Goal: Task Accomplishment & Management: Manage account settings

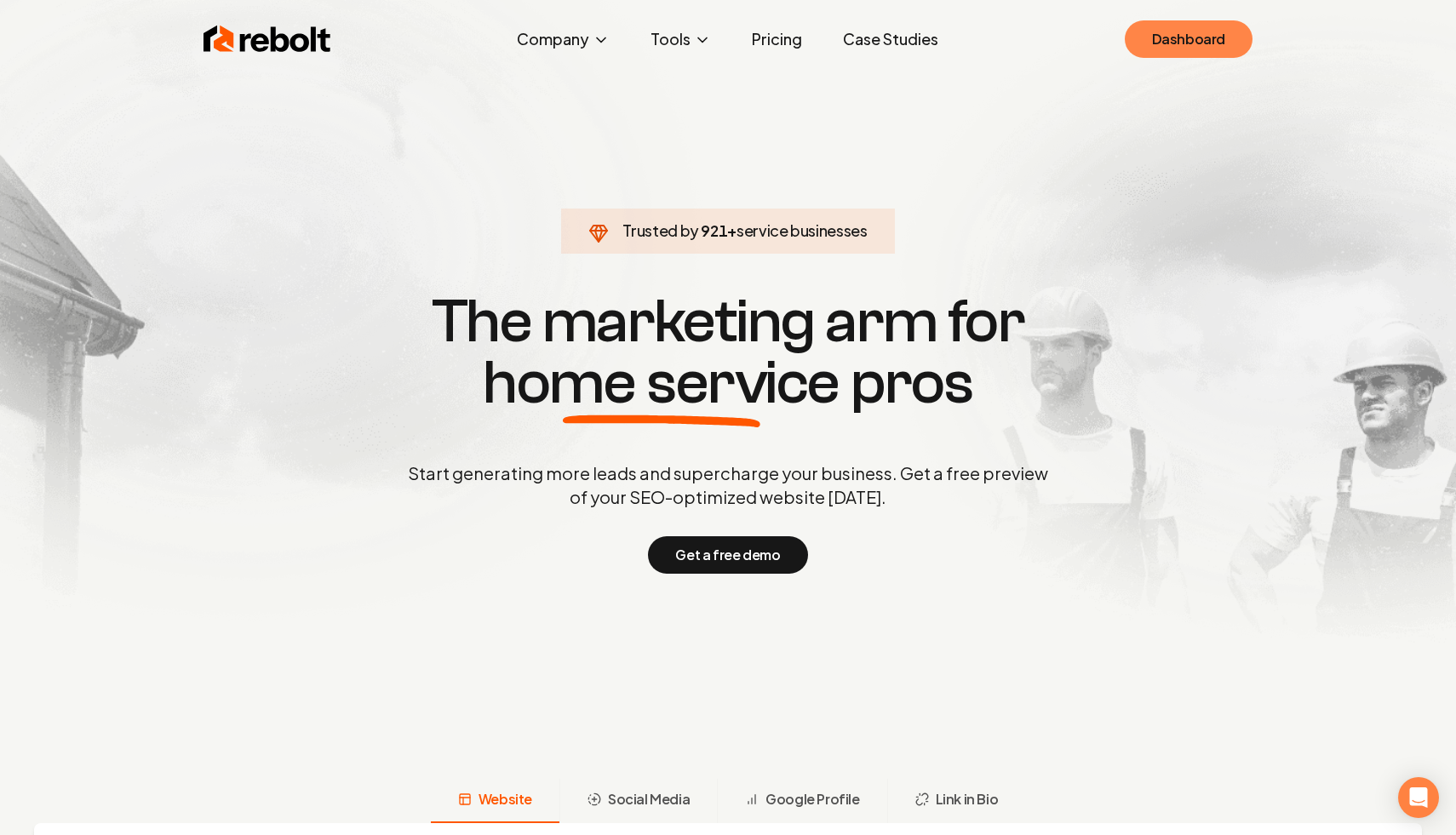
click at [1154, 44] on link "Dashboard" at bounding box center [1188, 39] width 128 height 37
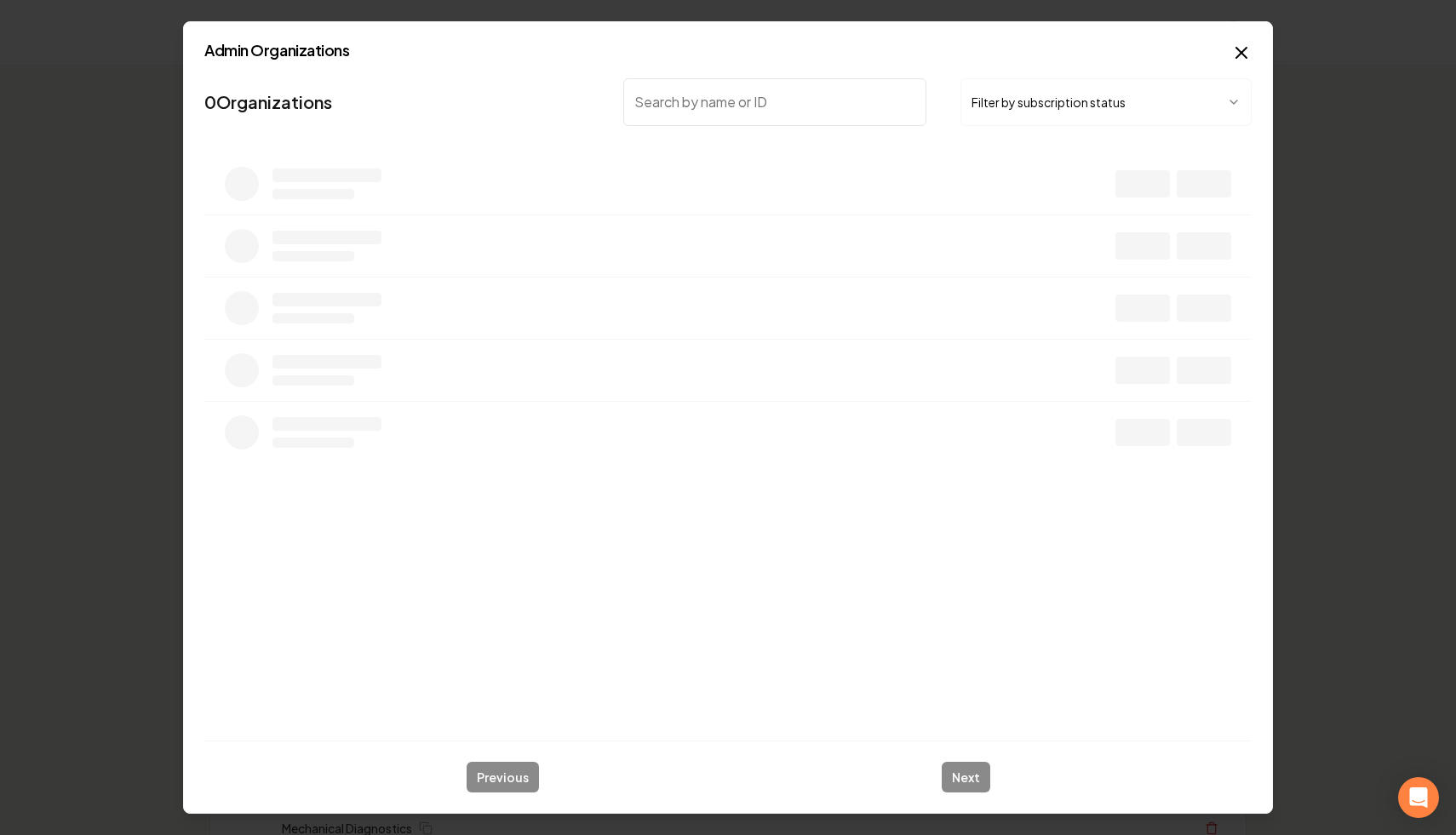
click at [1056, 110] on button "Filter by subscription status" at bounding box center [1106, 102] width 292 height 48
click at [844, 103] on input "search" at bounding box center [774, 102] width 303 height 48
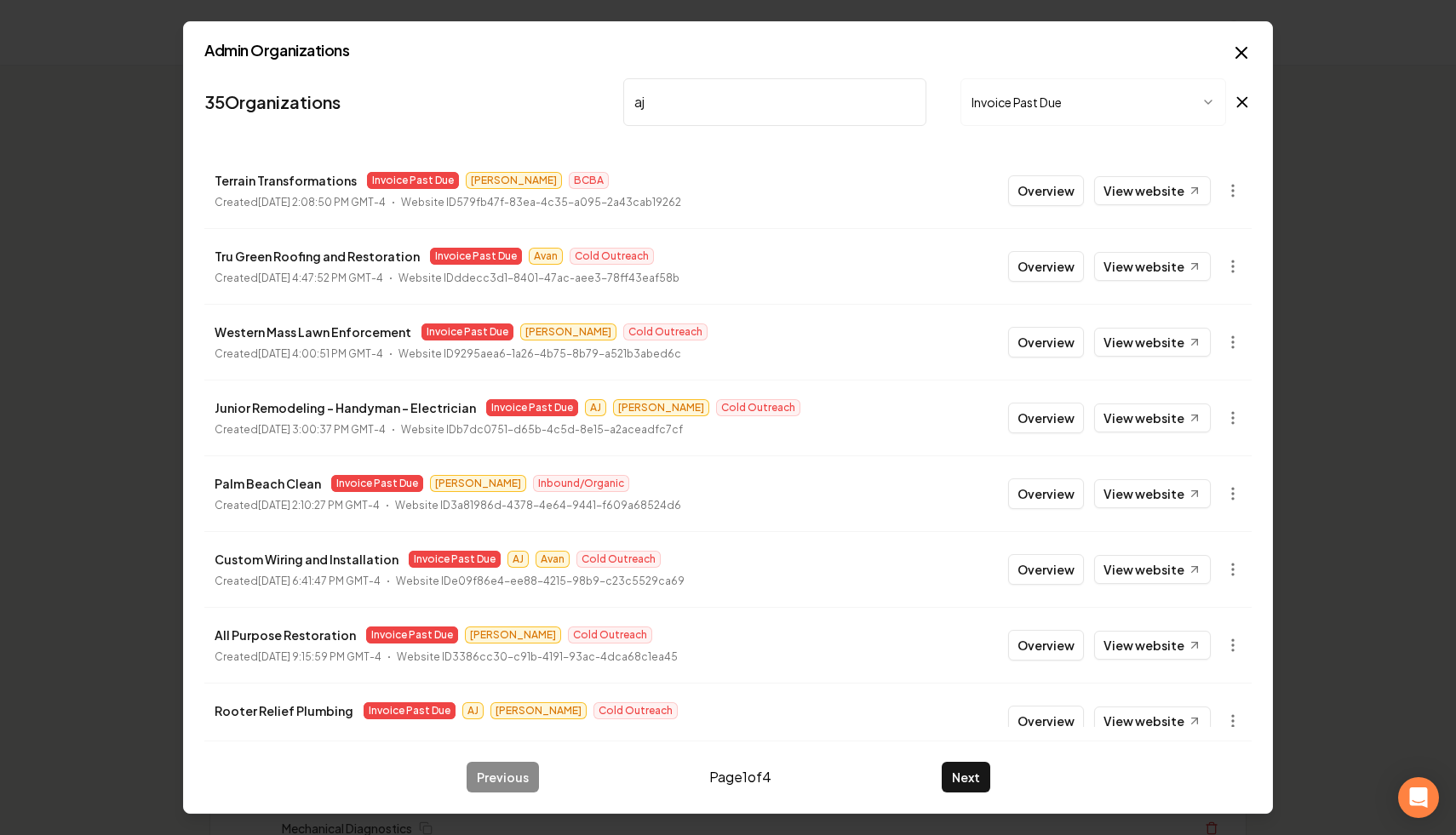
click at [804, 102] on input "aj" at bounding box center [774, 102] width 303 height 48
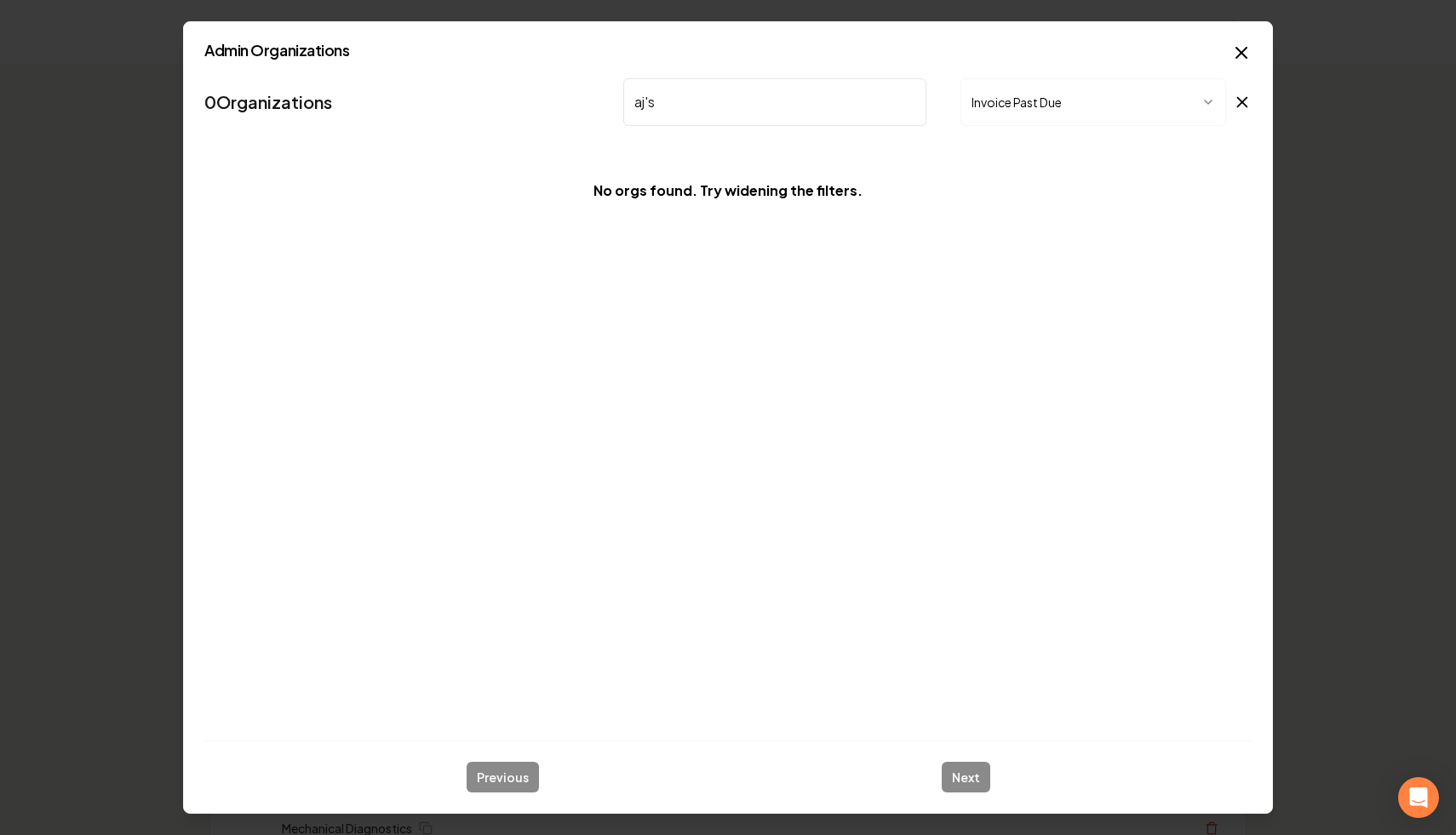
click at [1239, 104] on icon at bounding box center [1242, 102] width 10 height 10
click at [883, 97] on input "aj's" at bounding box center [774, 102] width 303 height 48
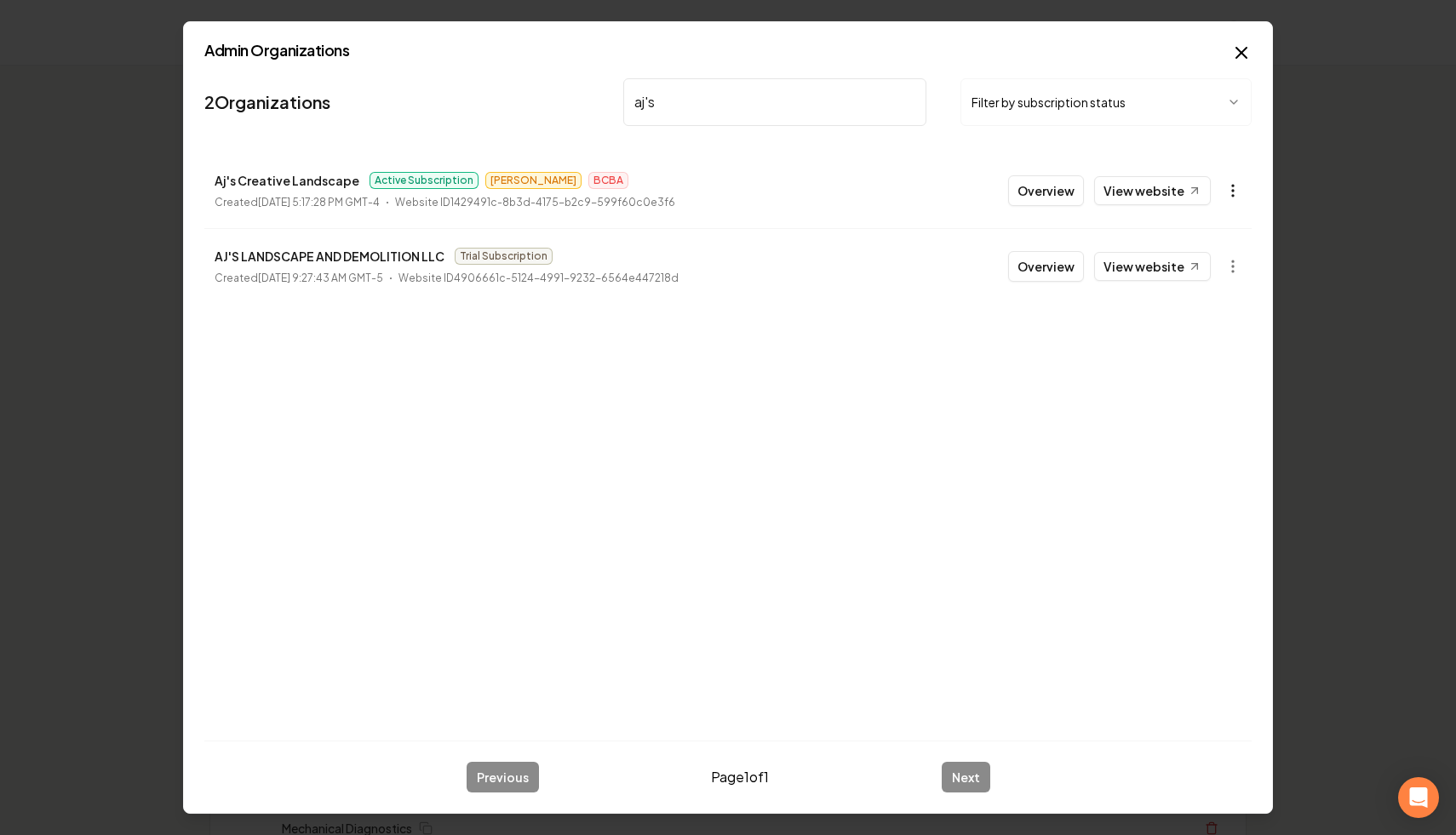
type input "aj's"
click at [1232, 190] on circle "button" at bounding box center [1233, 191] width 2 height 2
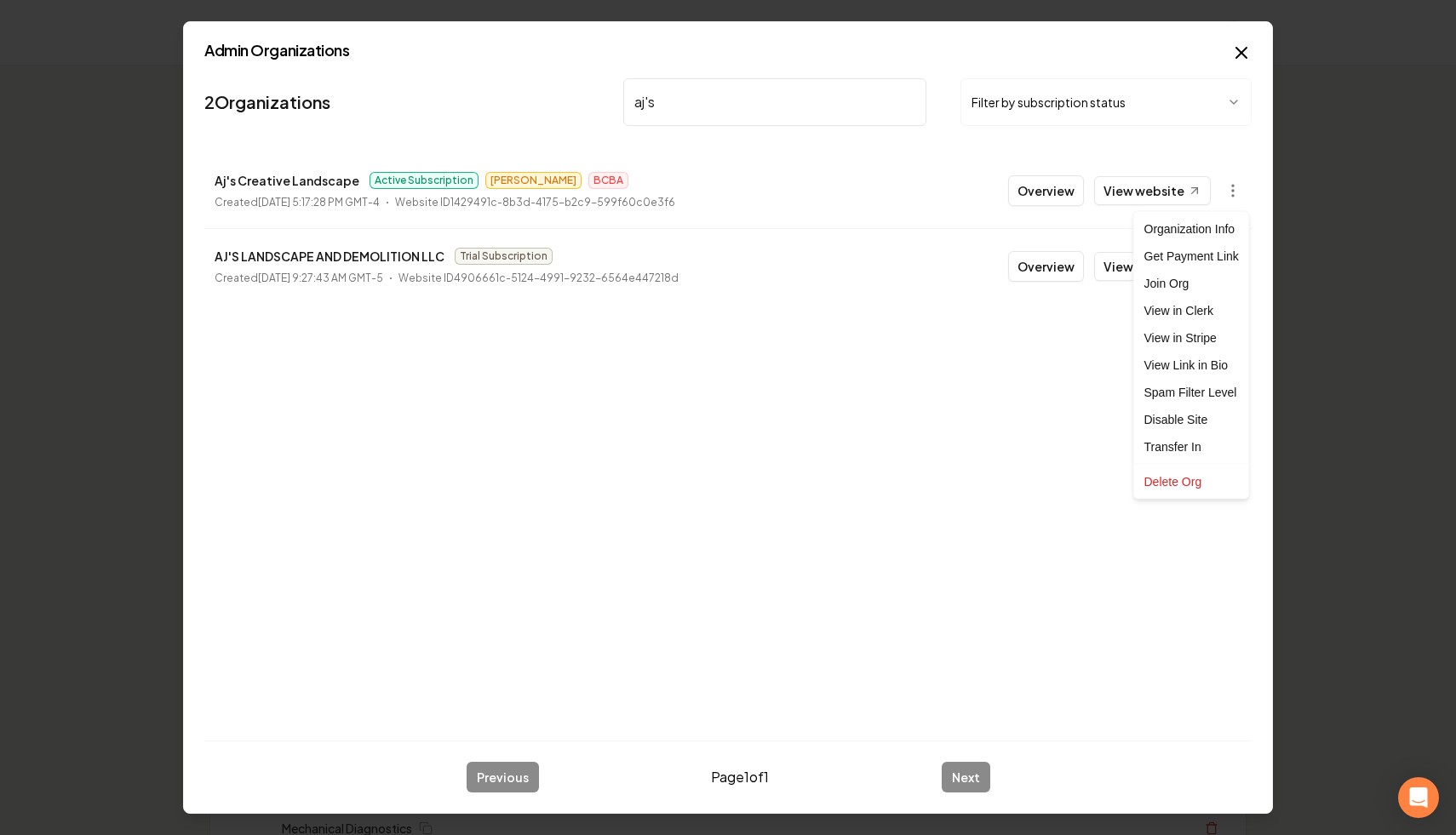
click at [858, 58] on div at bounding box center [728, 417] width 1456 height 835
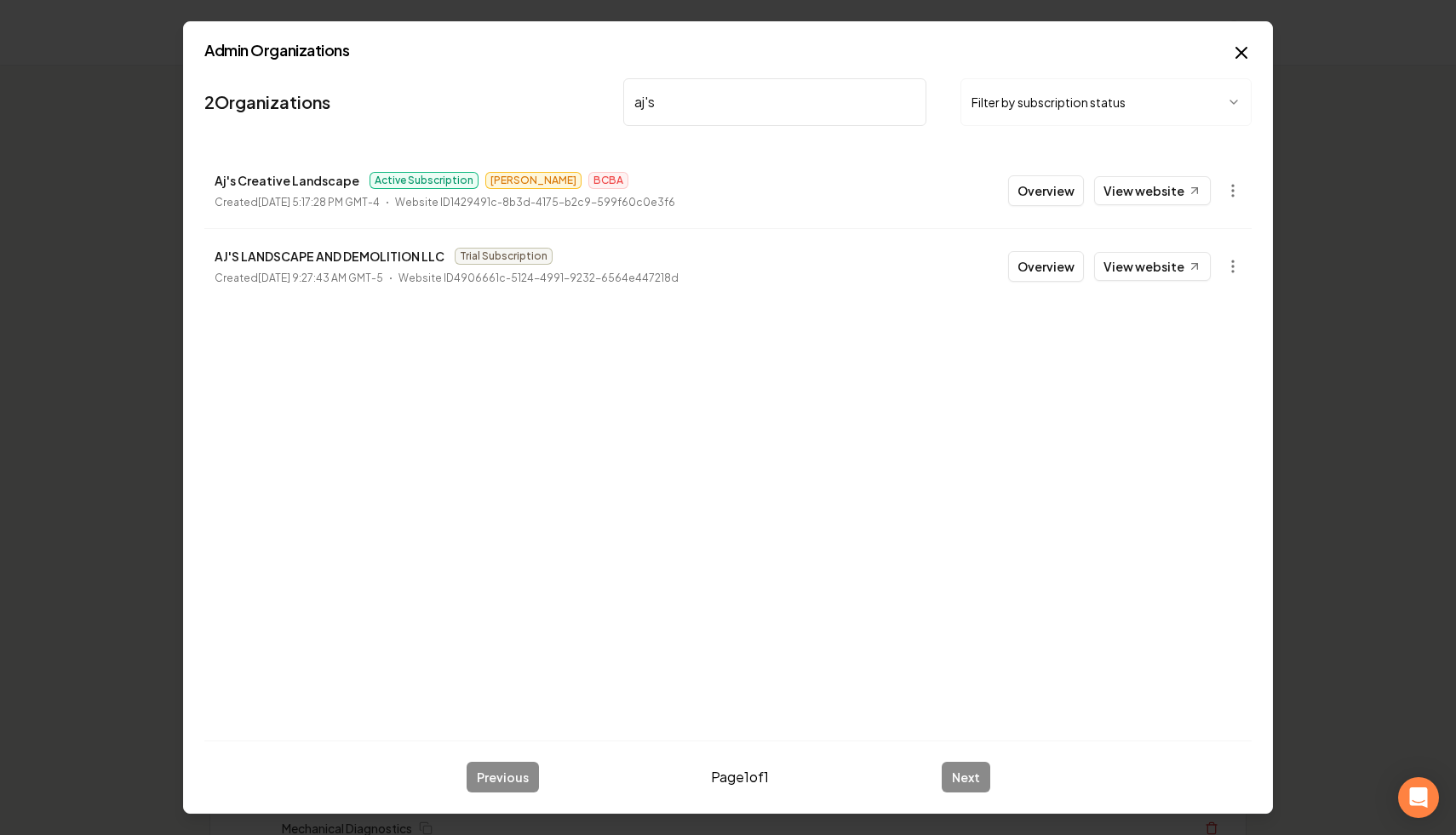
click at [908, 102] on input "aj's" at bounding box center [774, 102] width 303 height 48
click at [1027, 96] on button "Filter by subscription status" at bounding box center [1106, 102] width 292 height 48
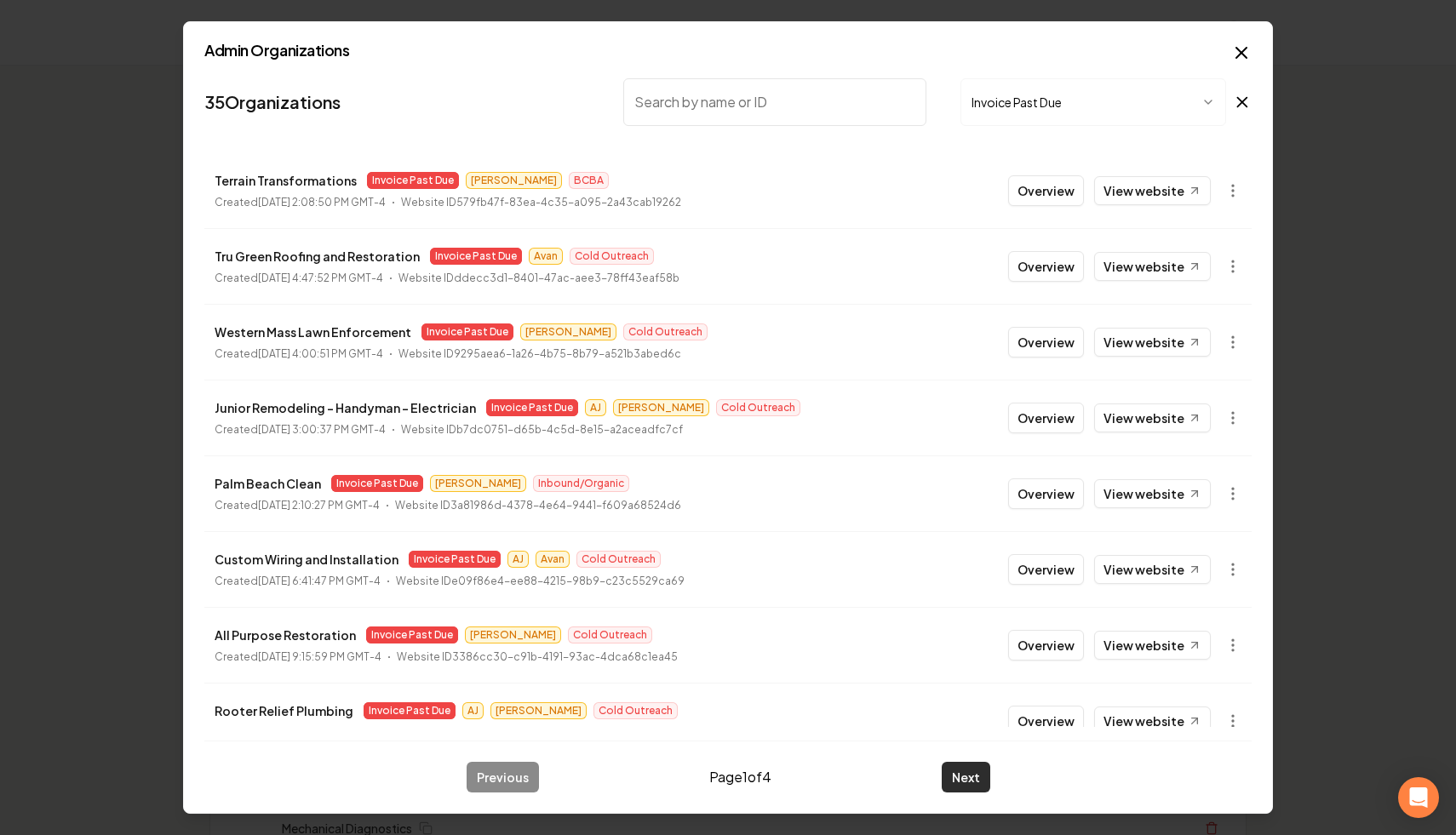
click at [962, 777] on button "Next" at bounding box center [966, 778] width 49 height 31
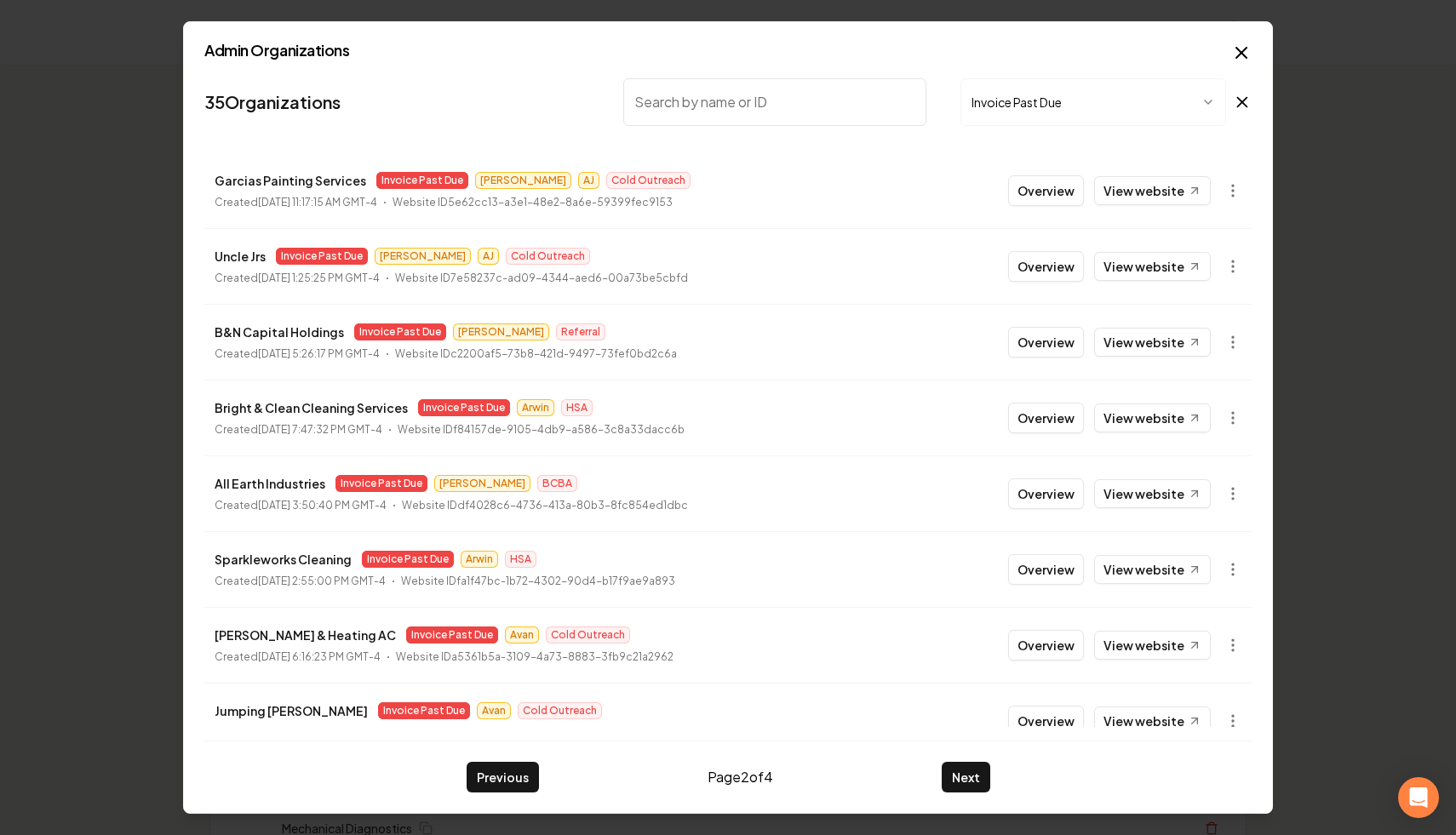
scroll to position [182, 0]
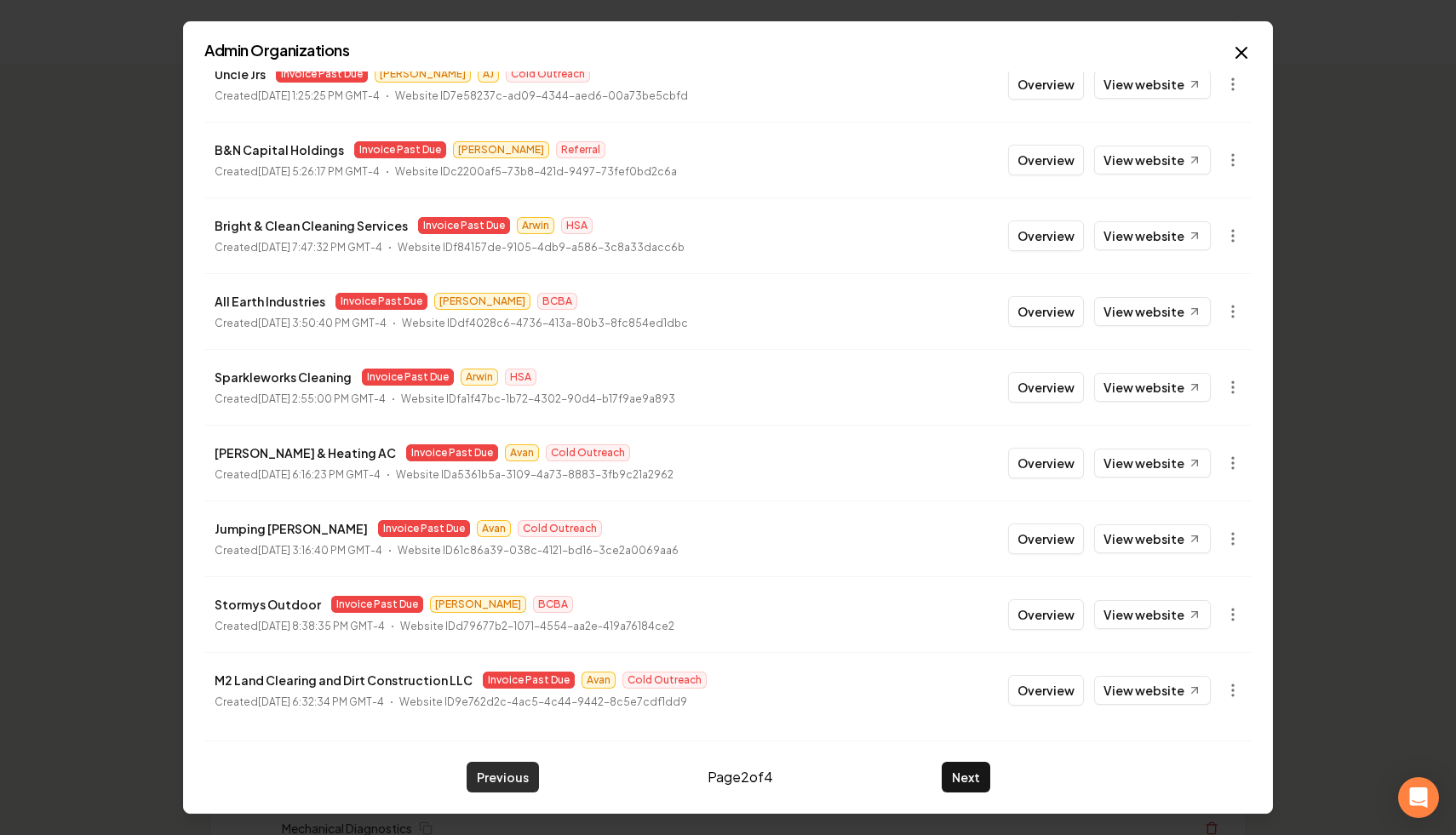
click at [523, 763] on button "Previous" at bounding box center [503, 778] width 72 height 31
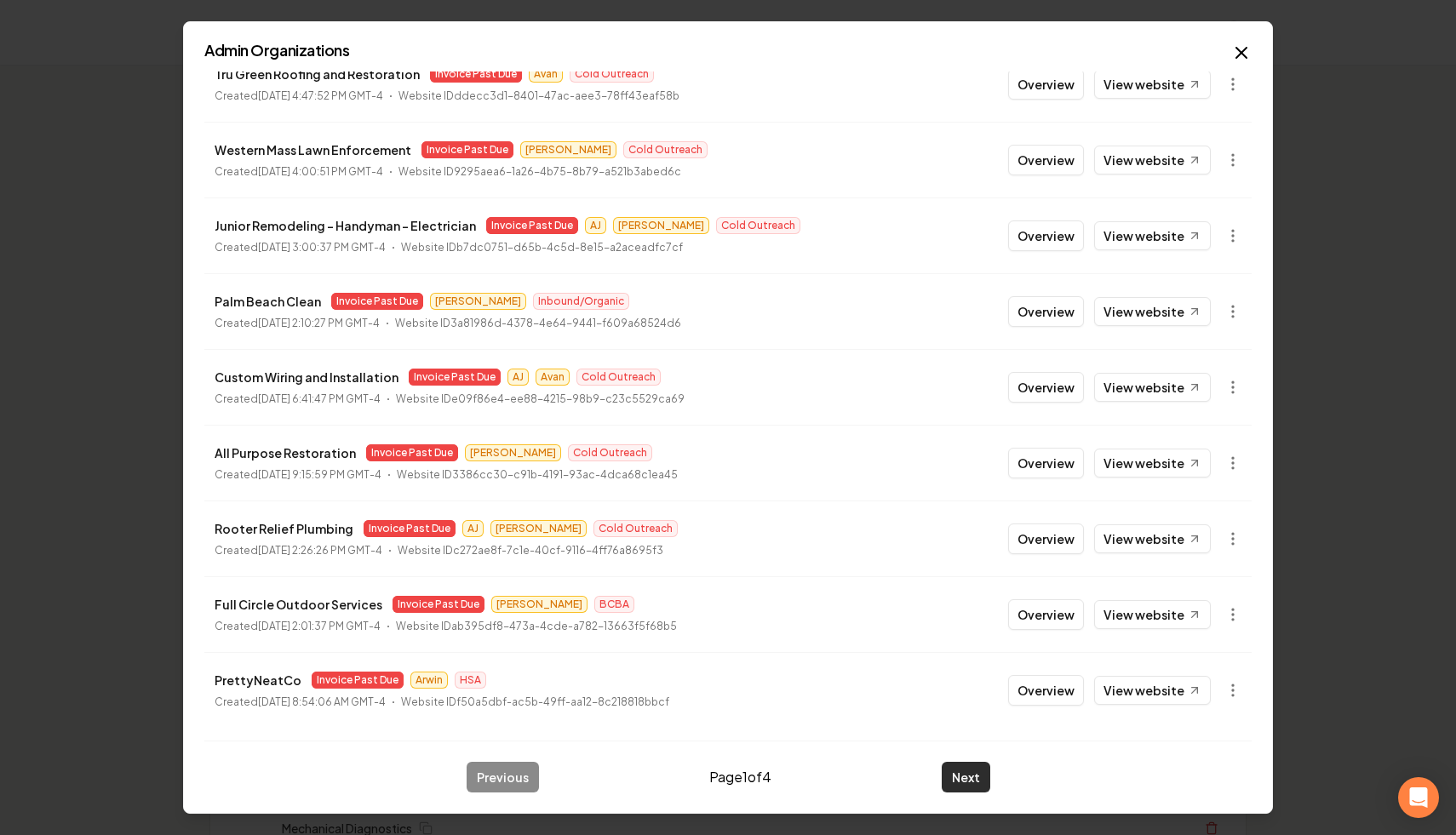
click at [970, 774] on button "Next" at bounding box center [966, 778] width 49 height 31
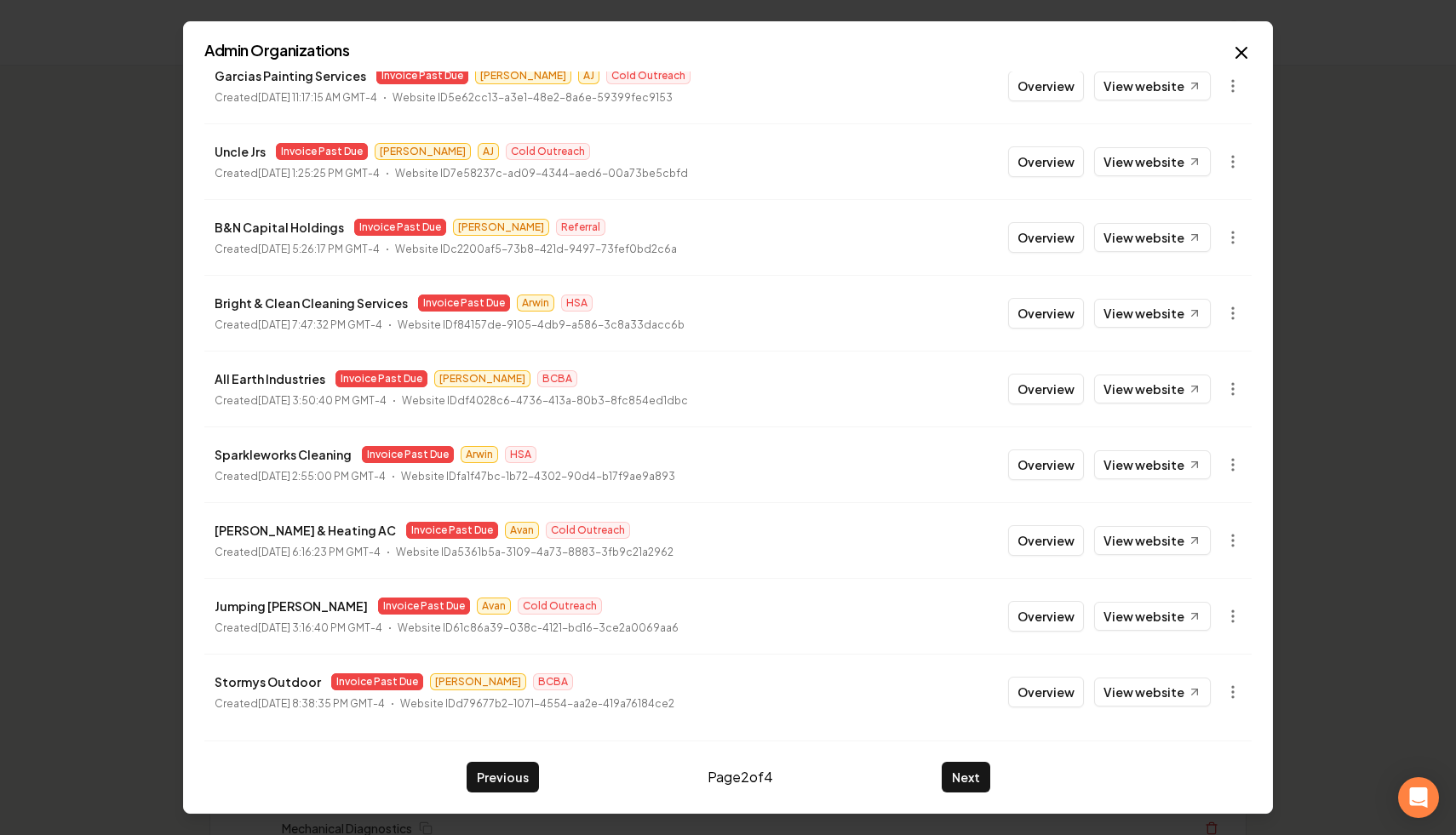
scroll to position [121, 0]
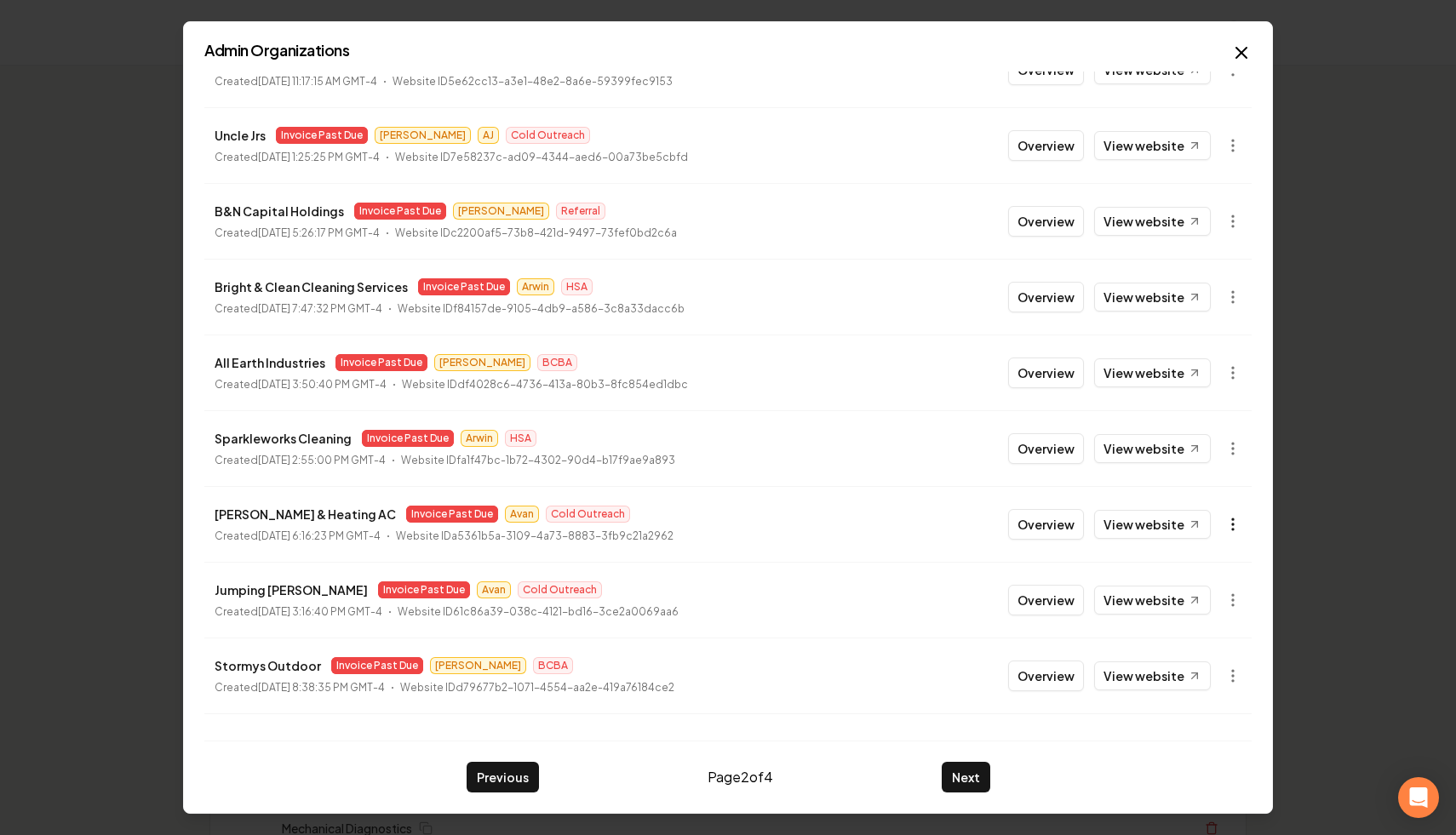
click at [1229, 524] on icon "button" at bounding box center [1232, 524] width 17 height 17
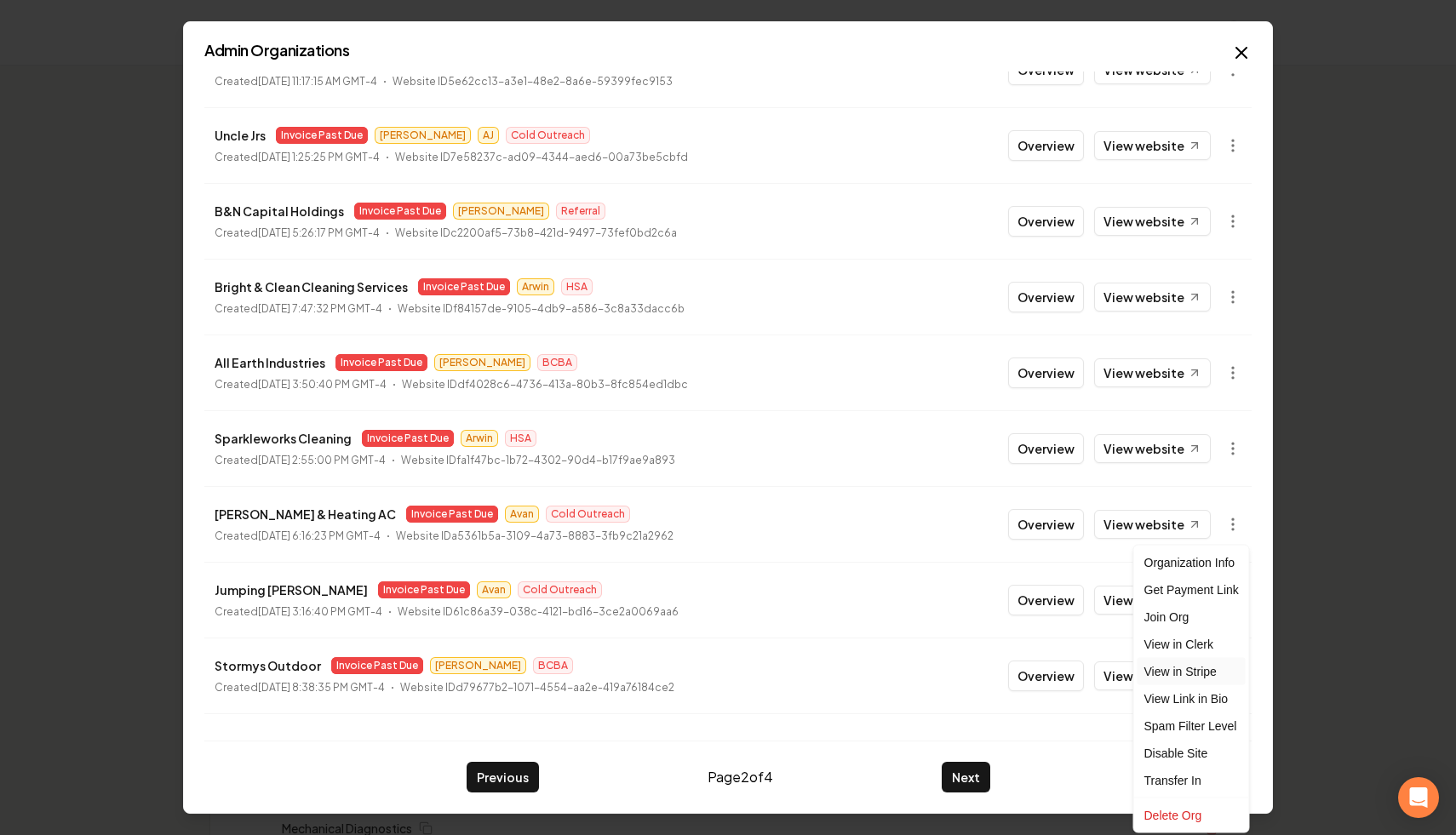
click at [1207, 670] on link "View in Stripe" at bounding box center [1192, 672] width 108 height 27
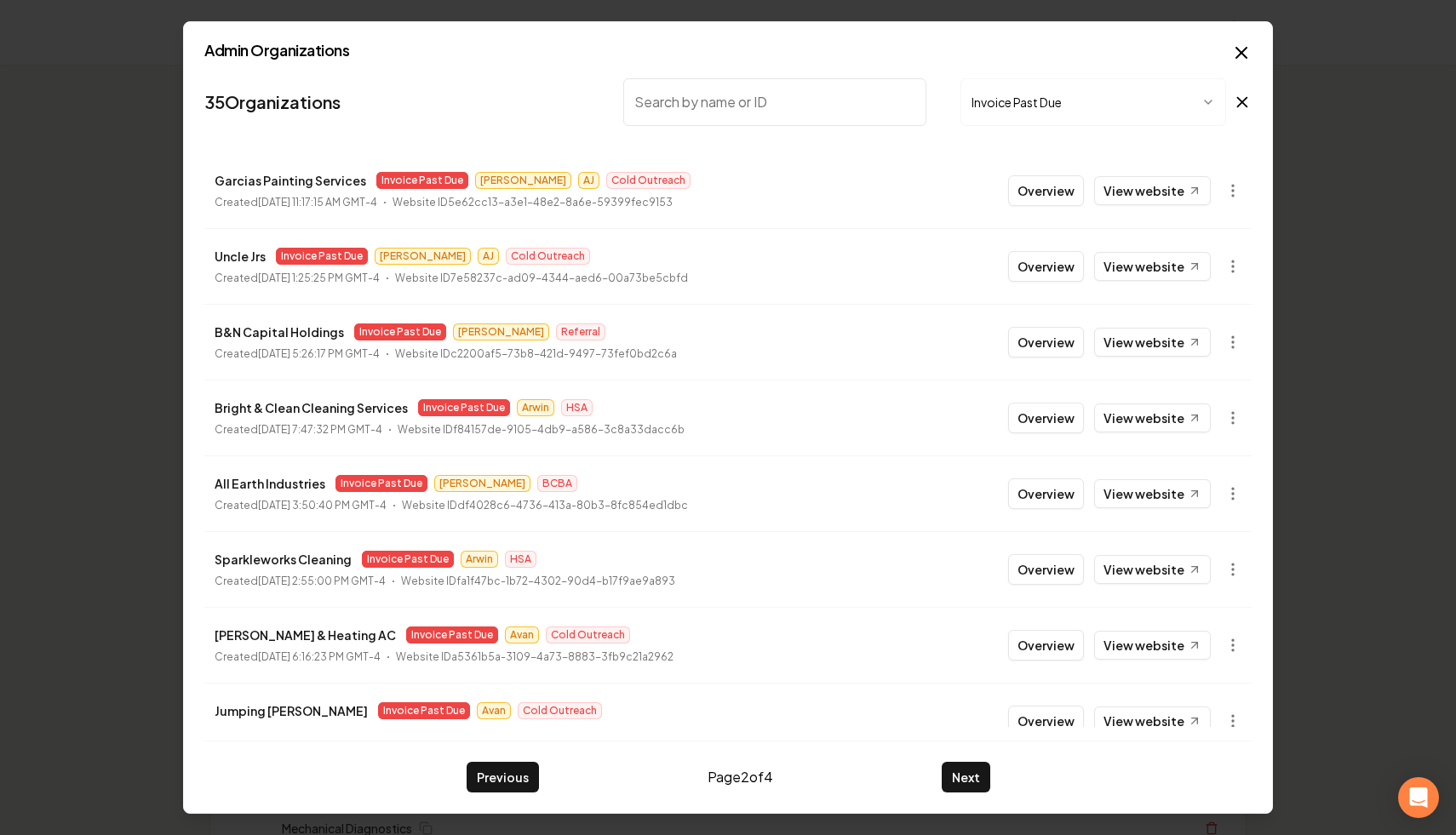
scroll to position [178, 0]
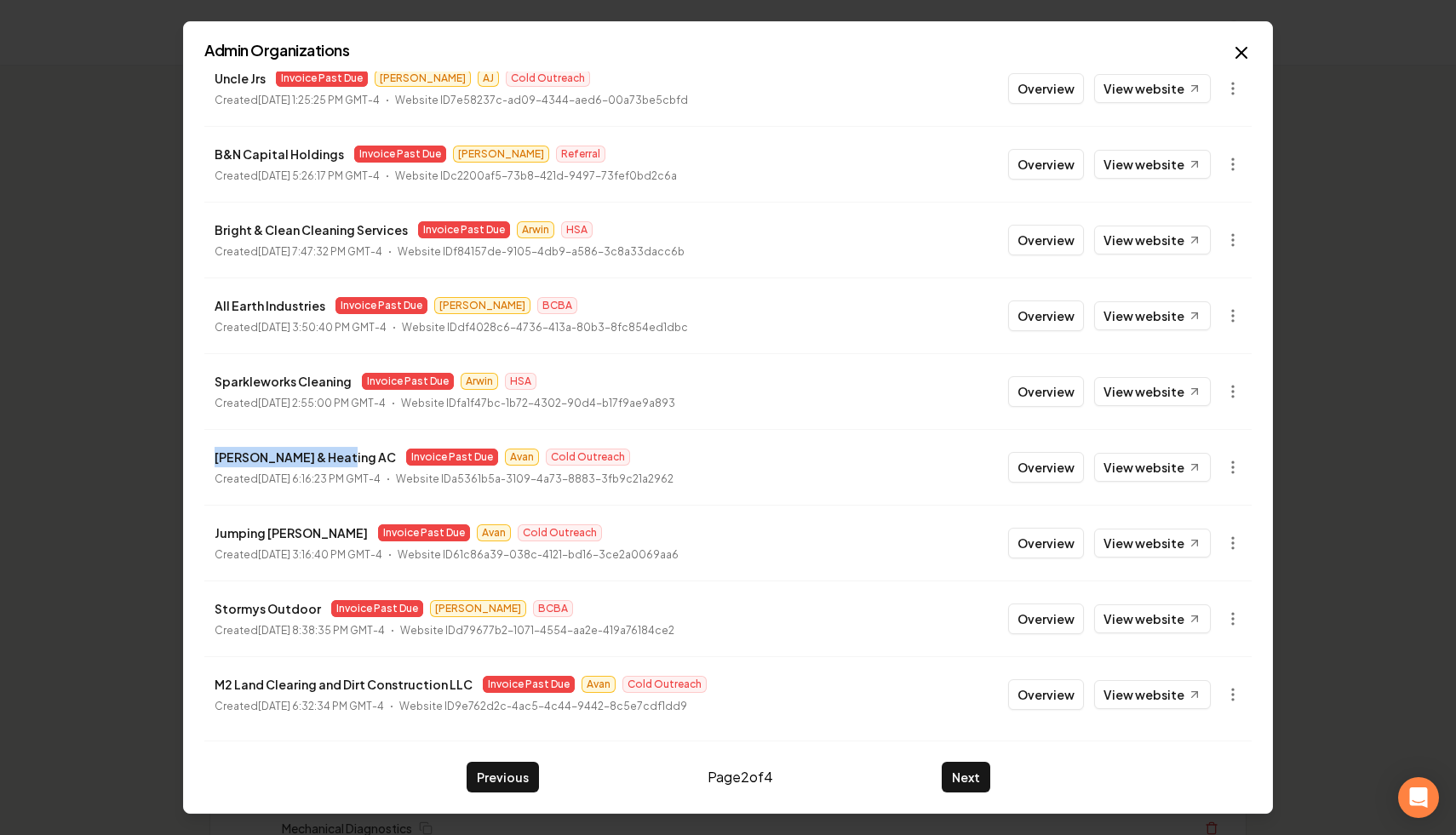
drag, startPoint x: 345, startPoint y: 458, endPoint x: 213, endPoint y: 457, distance: 132.0
click at [213, 457] on li "[PERSON_NAME] & Heating AC Invoice Past Due Avan Cold Outreach Created [DATE] 6…" at bounding box center [727, 467] width 1047 height 76
click at [217, 459] on p "[PERSON_NAME] & Heating AC" at bounding box center [305, 457] width 181 height 20
drag, startPoint x: 214, startPoint y: 457, endPoint x: 358, endPoint y: 454, distance: 144.0
click at [353, 459] on div "[PERSON_NAME] & Heating AC Invoice Past Due Avan Cold Outreach" at bounding box center [444, 457] width 459 height 20
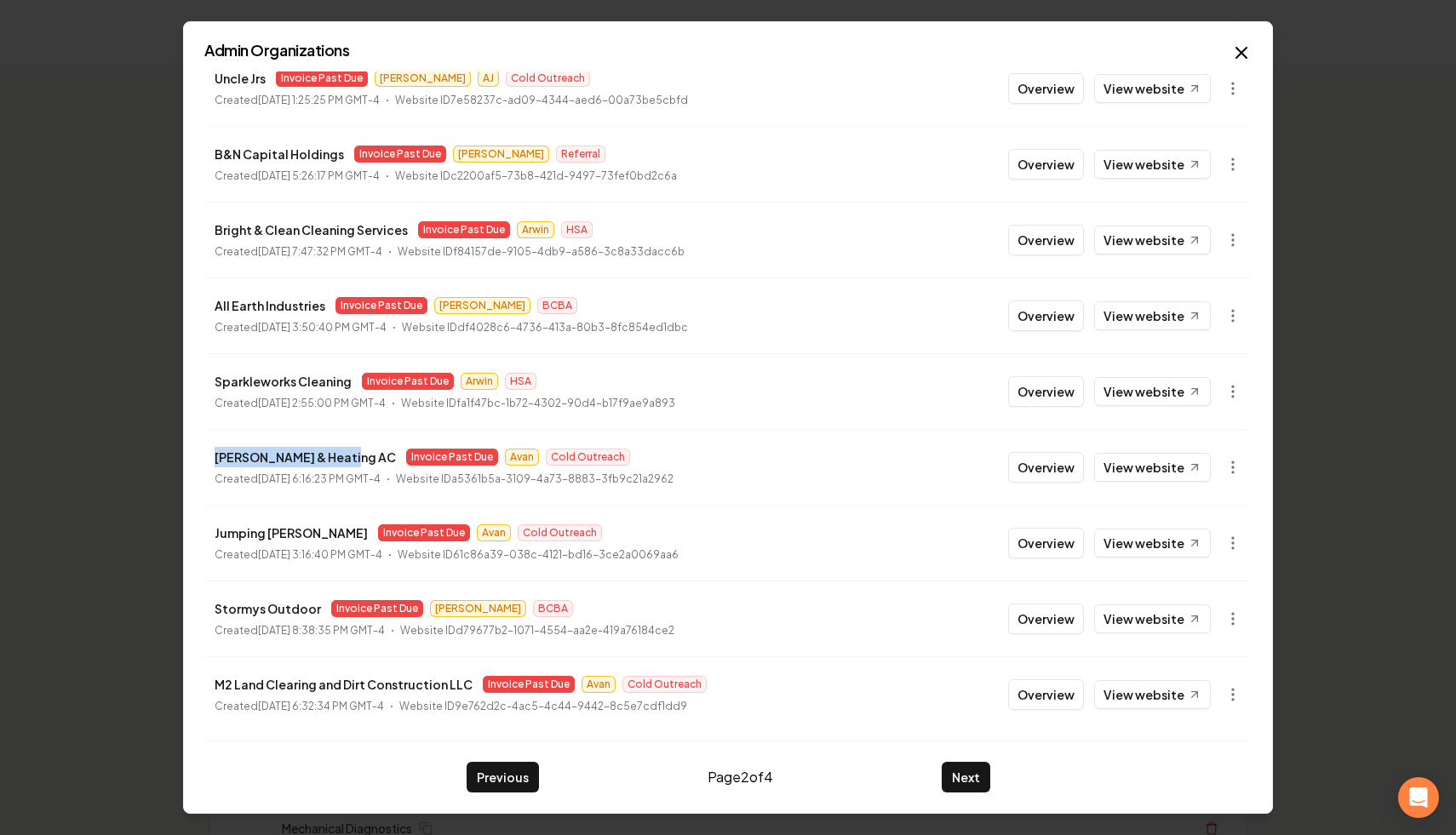
copy p "[PERSON_NAME] & Heating AC"
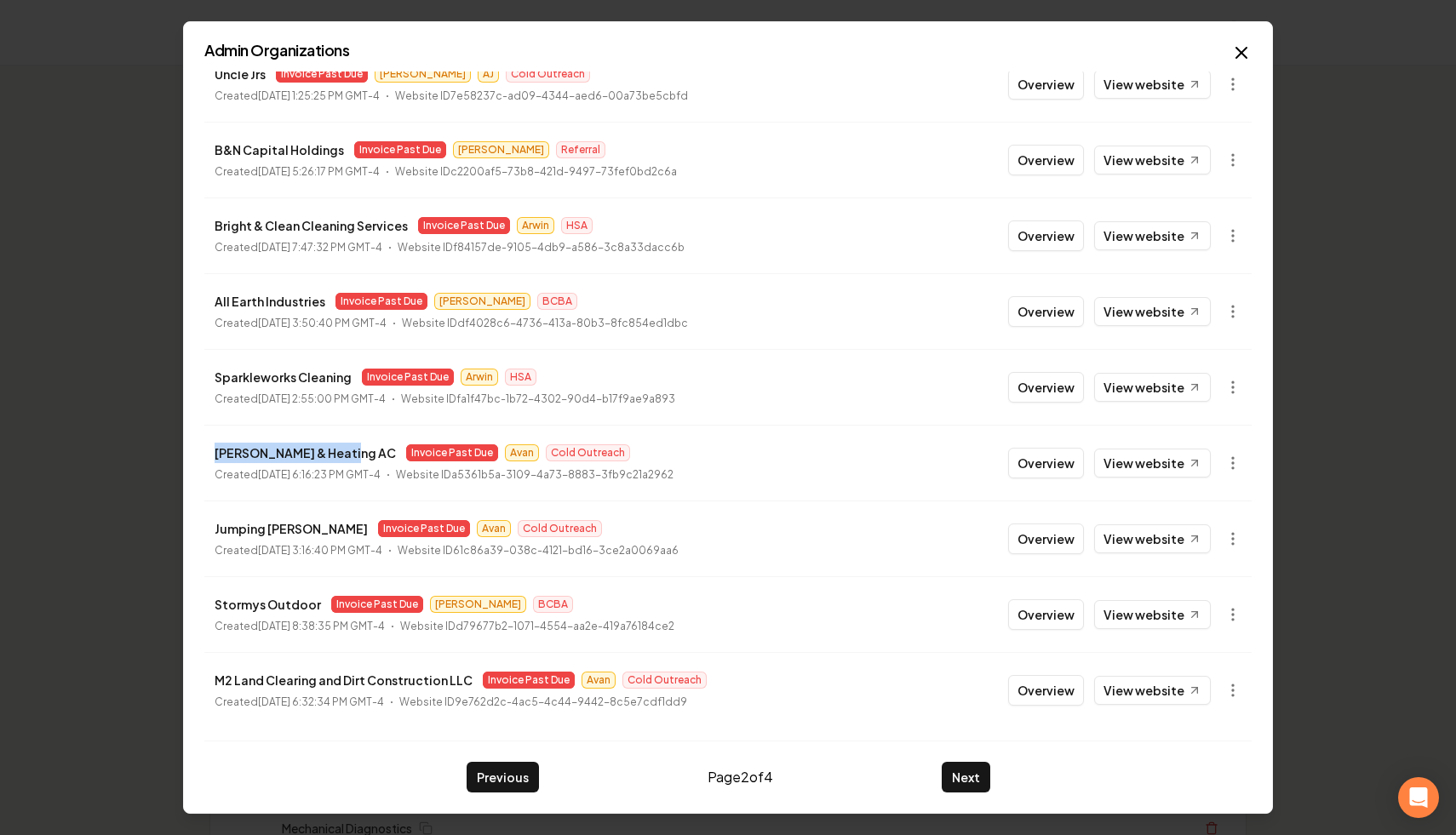
click at [683, 741] on div "Previous Page 2 of 4 Next" at bounding box center [727, 766] width 1047 height 52
click at [971, 785] on button "Next" at bounding box center [966, 778] width 49 height 31
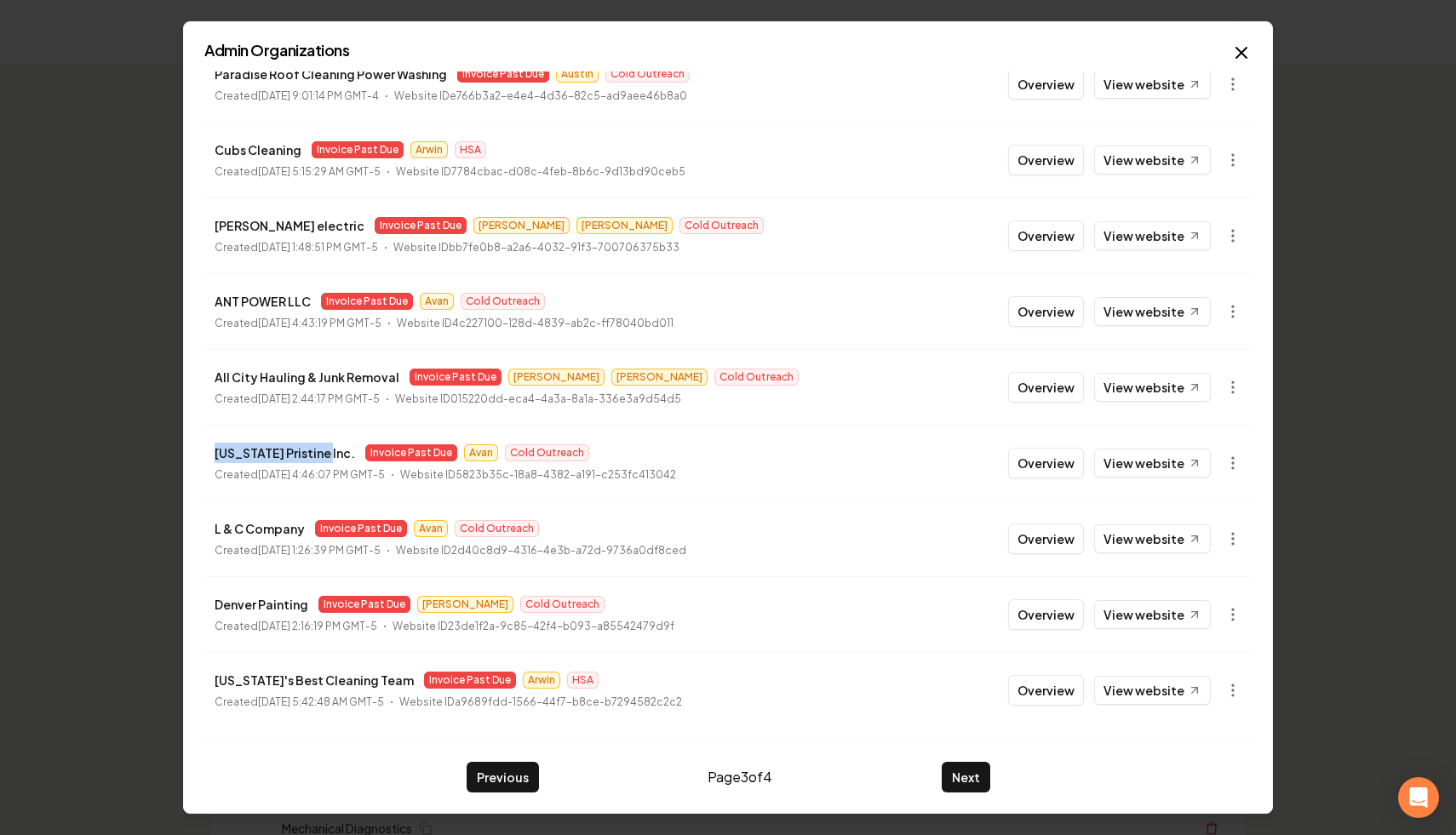
drag, startPoint x: 325, startPoint y: 454, endPoint x: 184, endPoint y: 439, distance: 141.8
click at [184, 439] on div "Admin Organizations 35 Organizations Invoice Past Due Sunny Sweepers Invoice Pa…" at bounding box center [728, 418] width 1090 height 793
copy p "[US_STATE] Pristine Inc."
click at [1222, 472] on button "button" at bounding box center [1232, 463] width 34 height 34
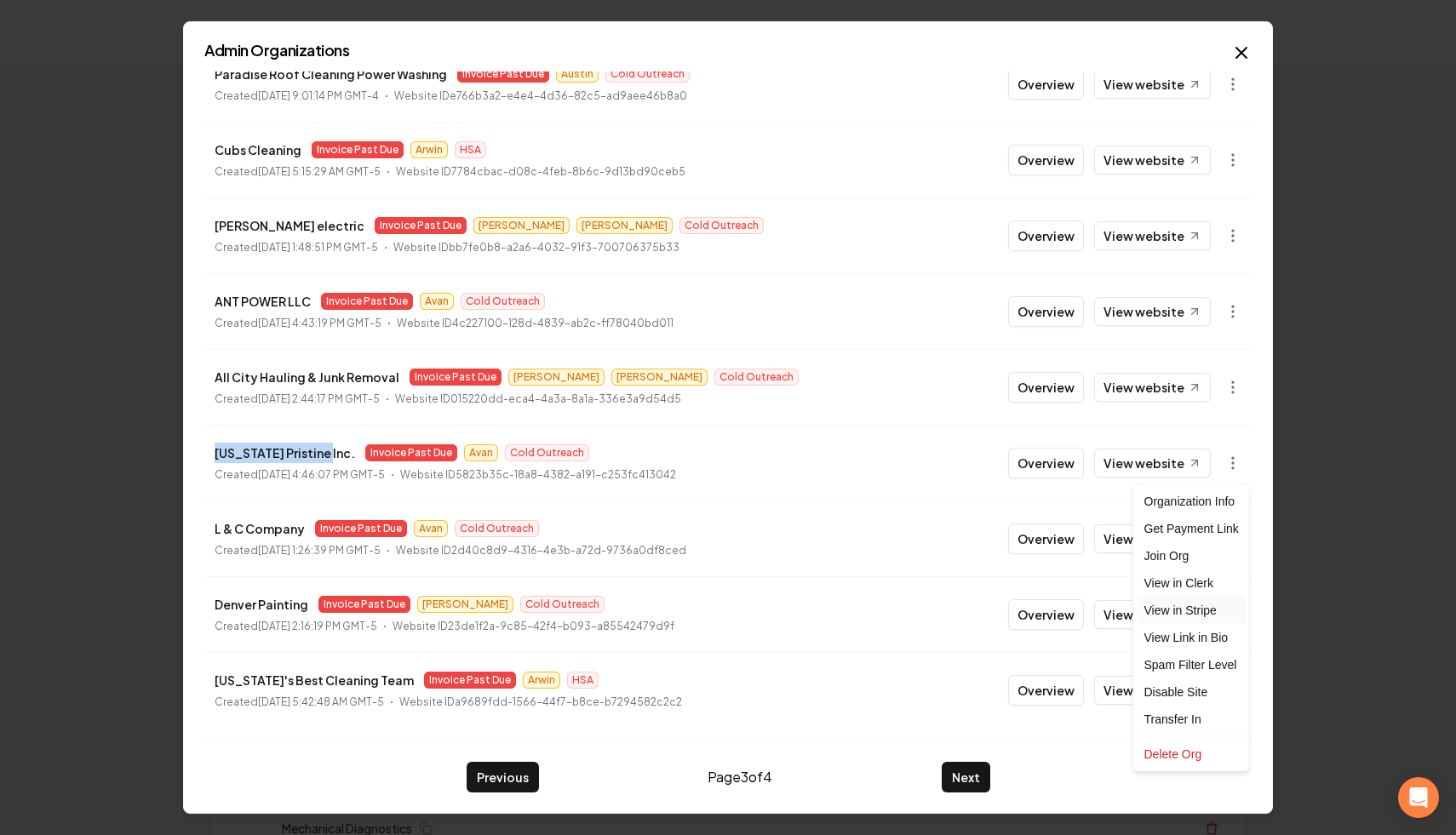
click at [1228, 613] on link "View in Stripe" at bounding box center [1192, 611] width 108 height 27
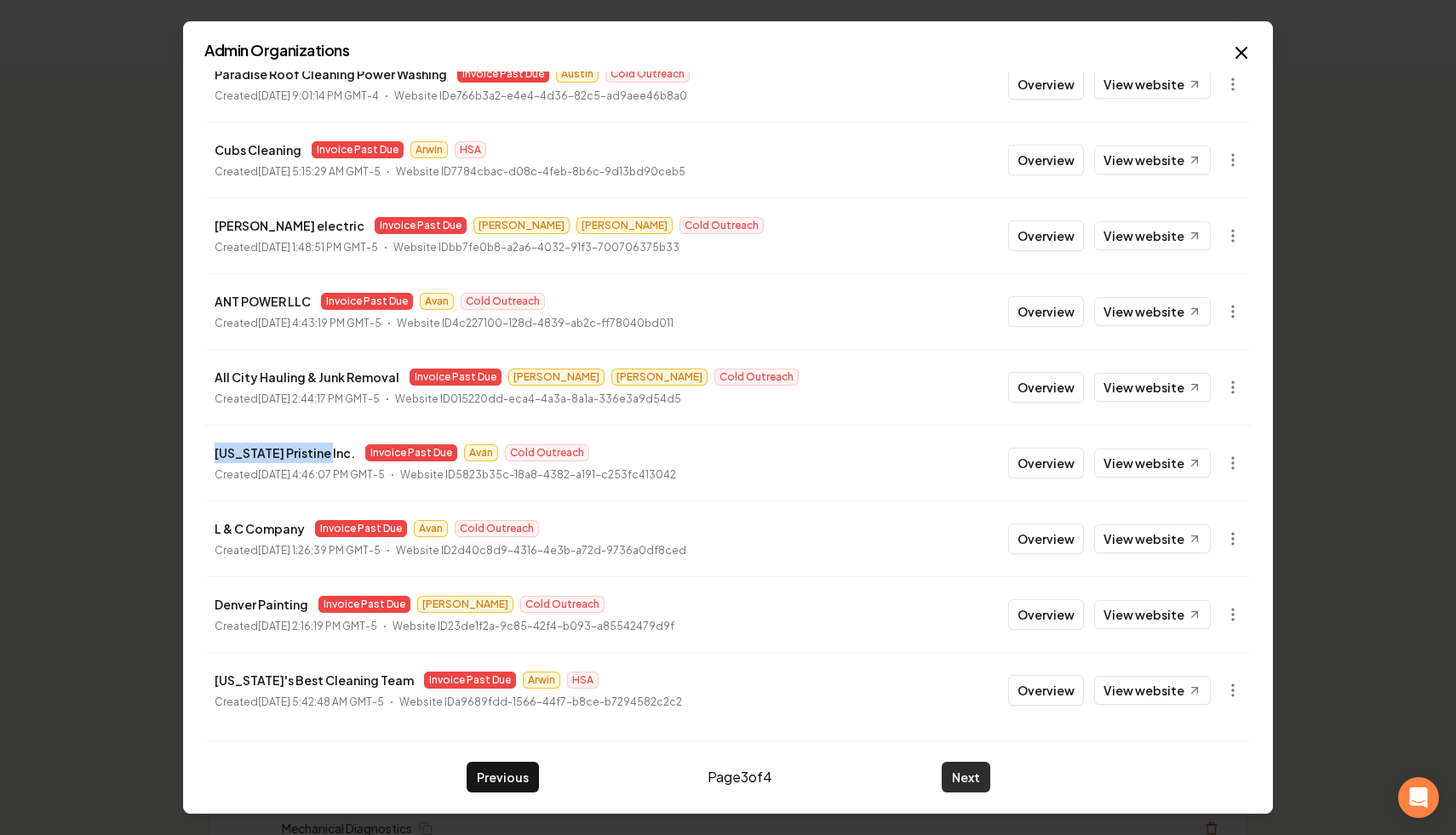
click at [969, 780] on button "Next" at bounding box center [966, 778] width 49 height 31
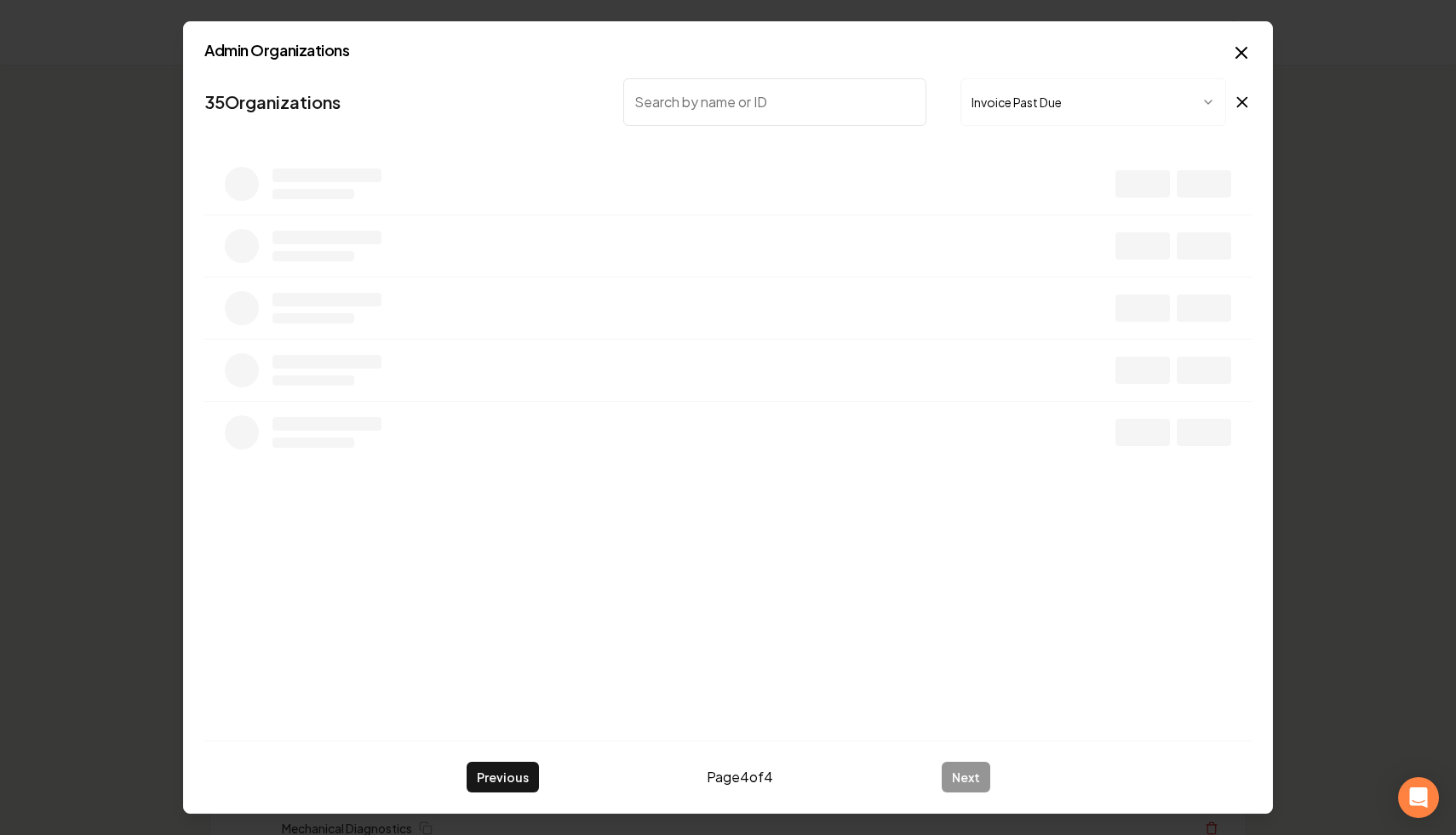
scroll to position [0, 0]
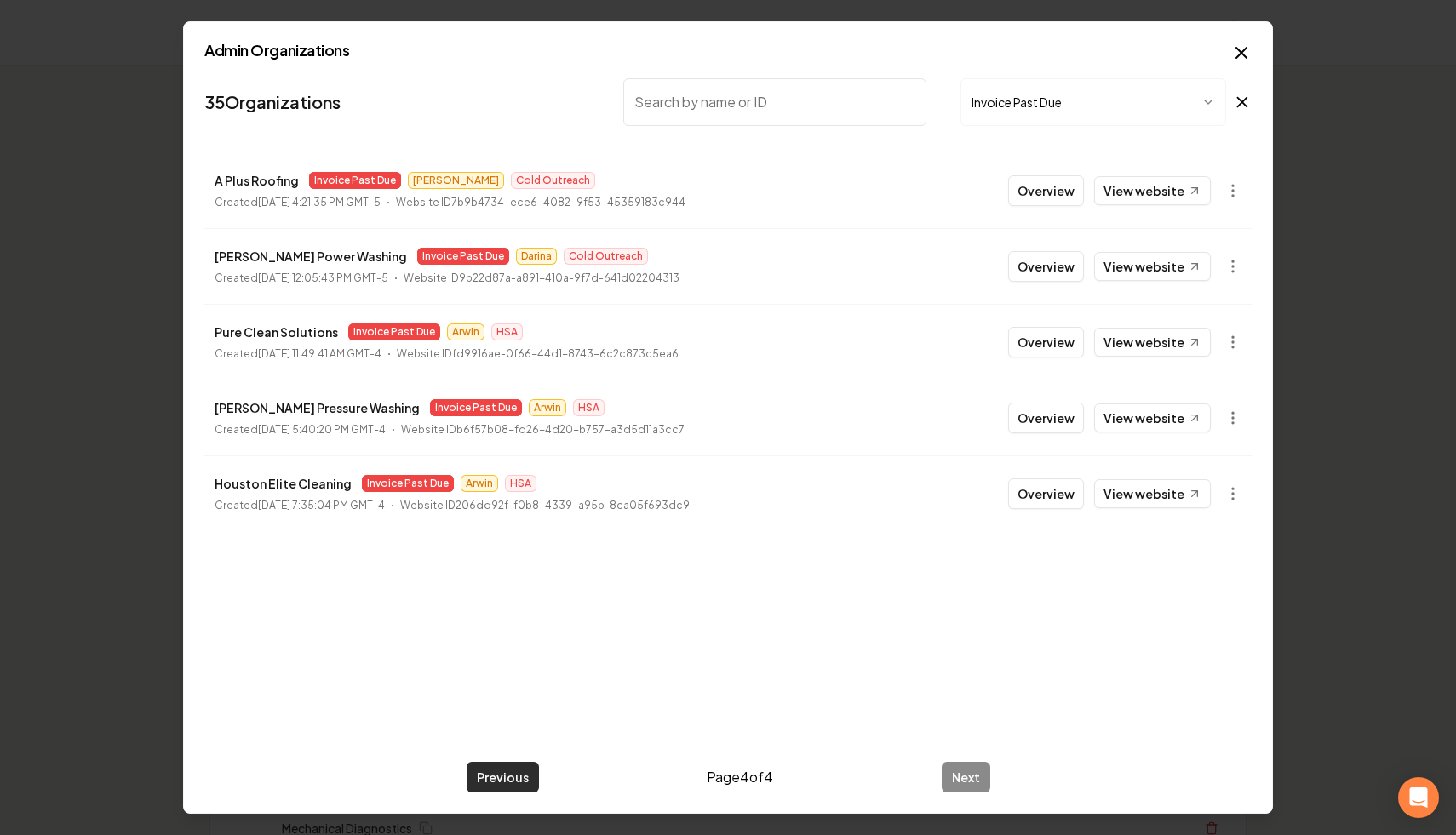
click at [497, 764] on button "Previous" at bounding box center [503, 778] width 72 height 31
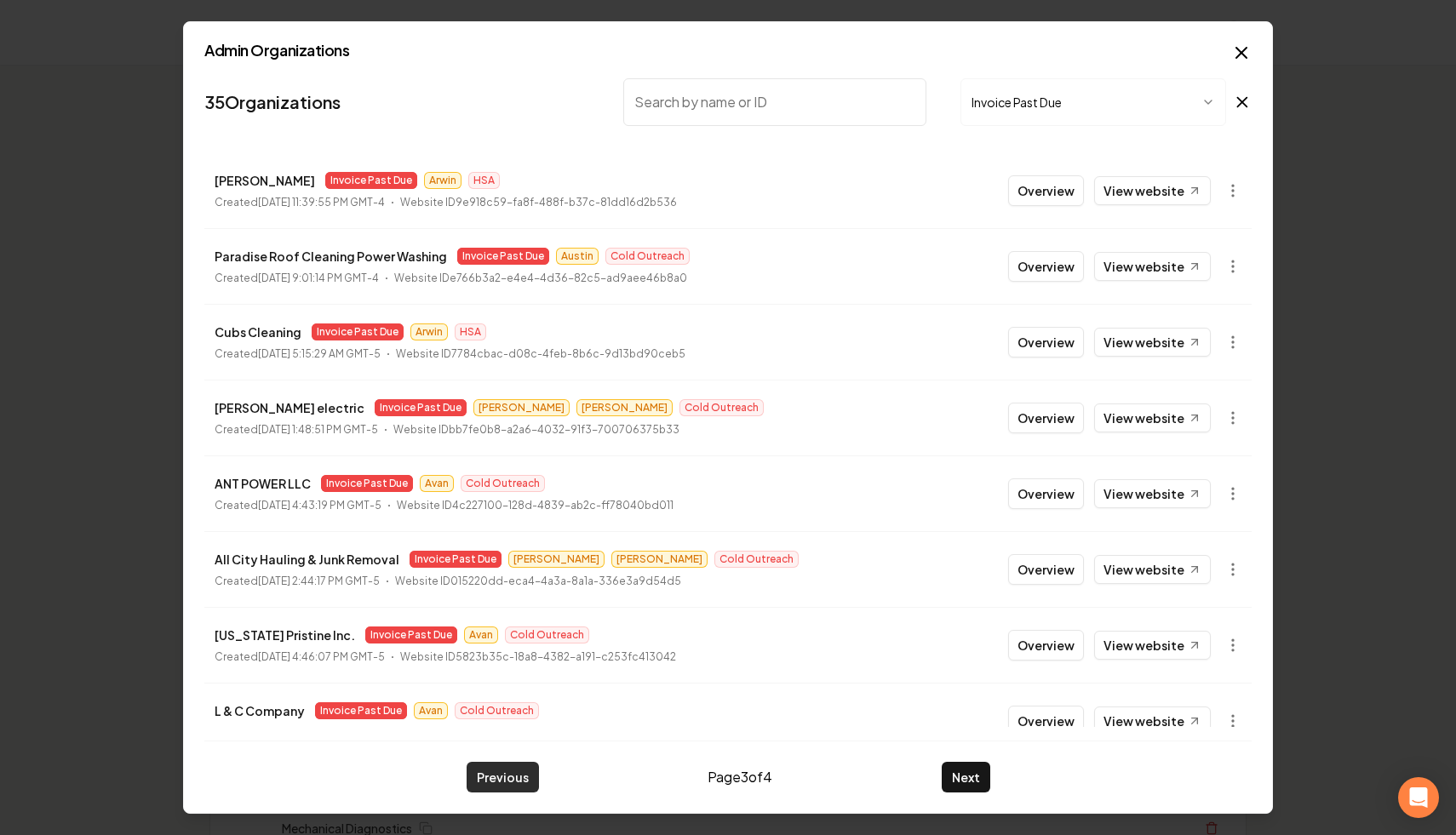
click at [504, 778] on button "Previous" at bounding box center [503, 778] width 72 height 31
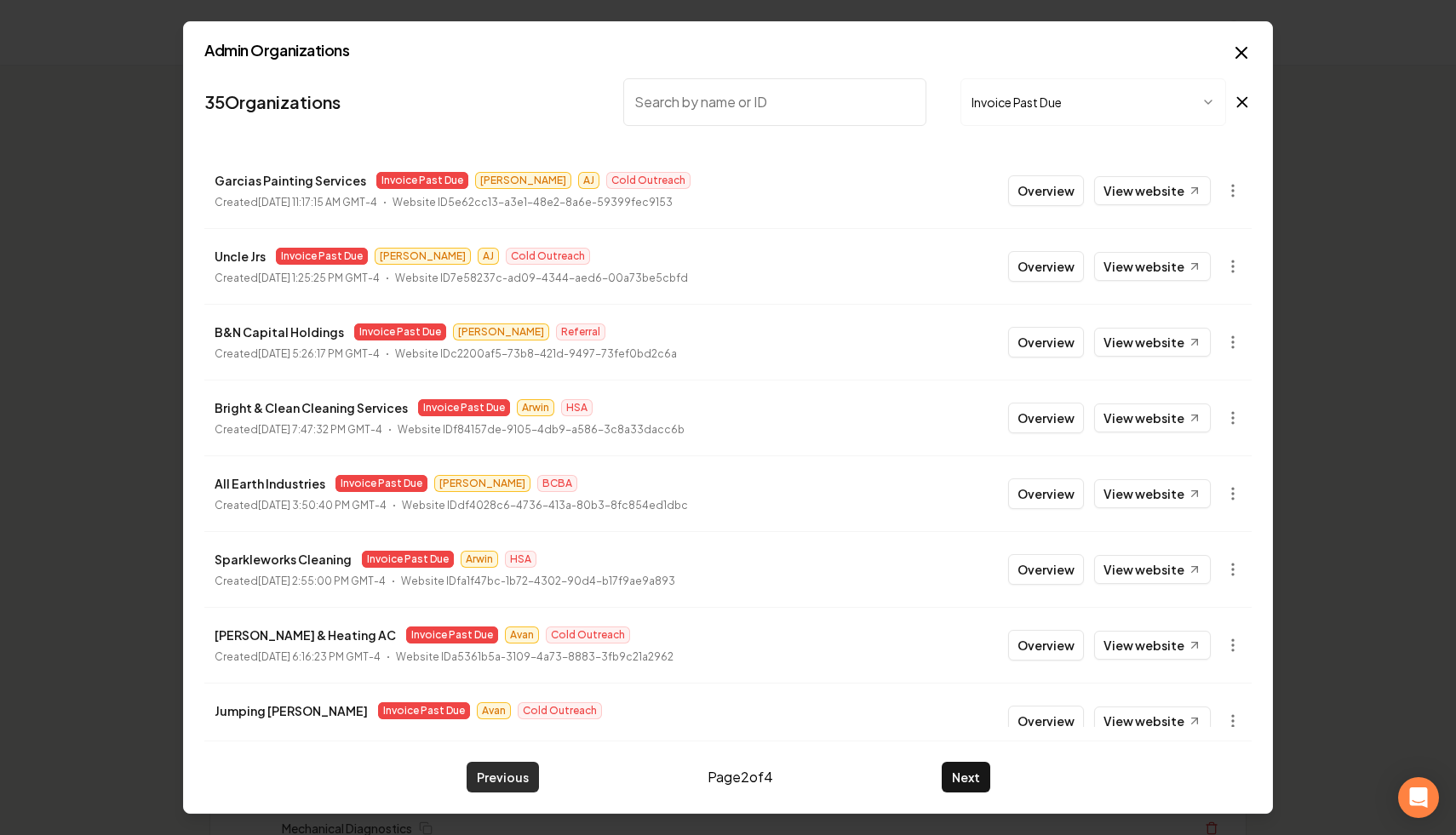
click at [510, 783] on button "Previous" at bounding box center [503, 778] width 72 height 31
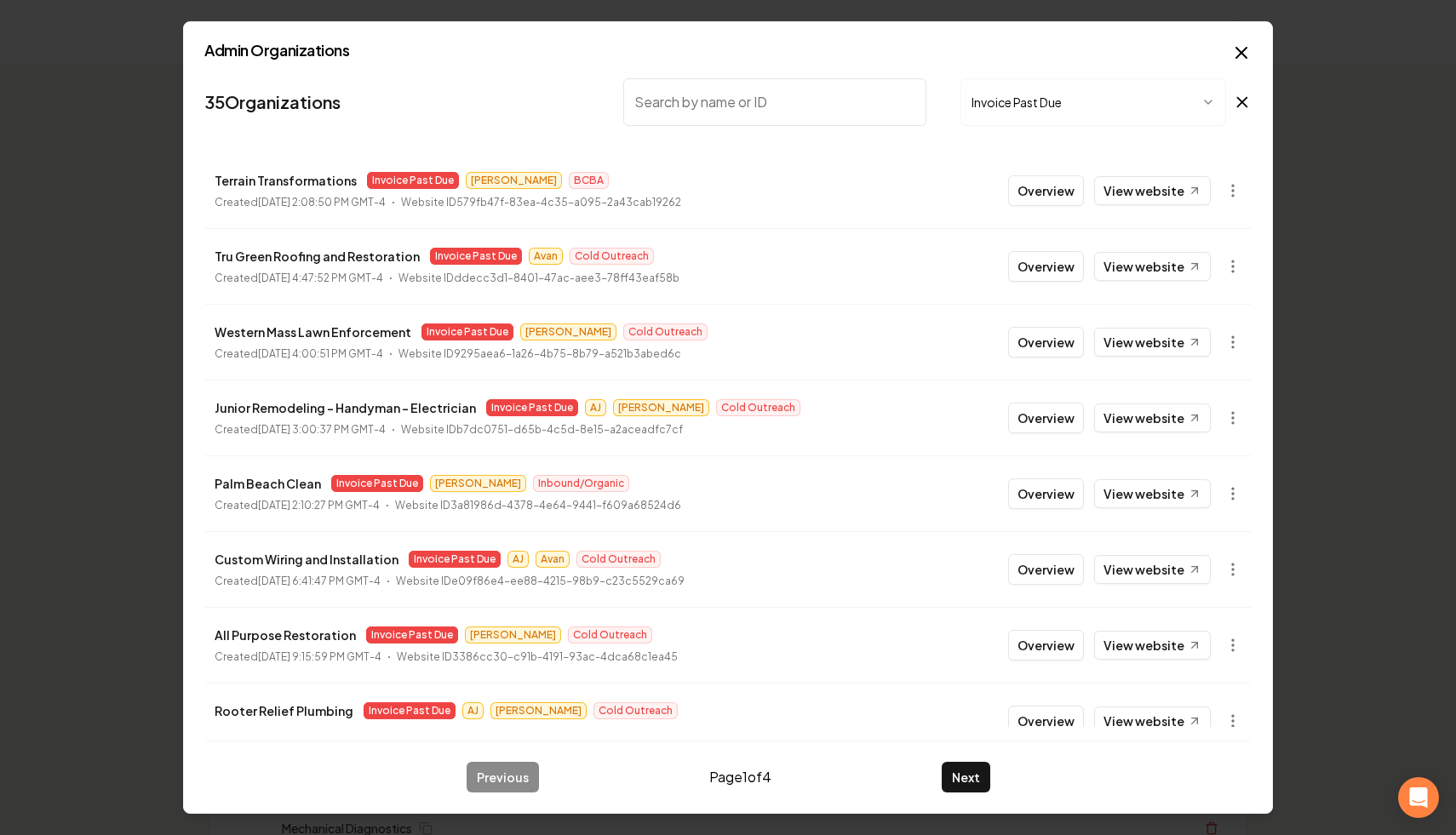
scroll to position [182, 0]
